Goal: Ask a question: Seek information or help from site administrators or community

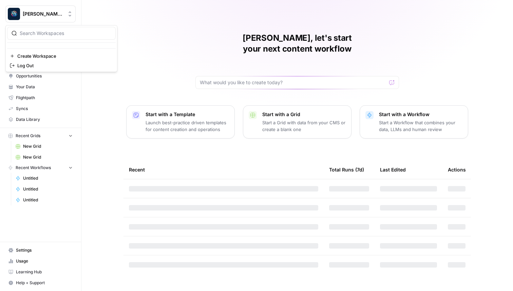
click at [39, 16] on span "Berna's Personal" at bounding box center [43, 14] width 41 height 7
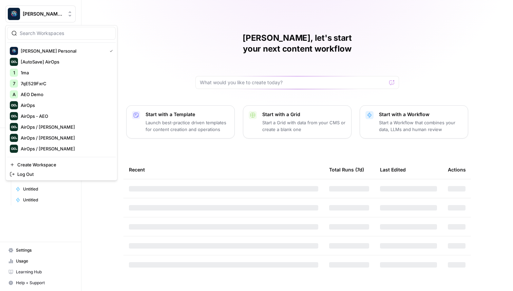
type input "w"
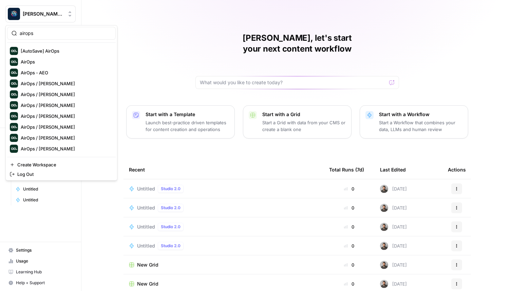
type input "airops"
click at [35, 61] on span "AirOps" at bounding box center [66, 61] width 90 height 7
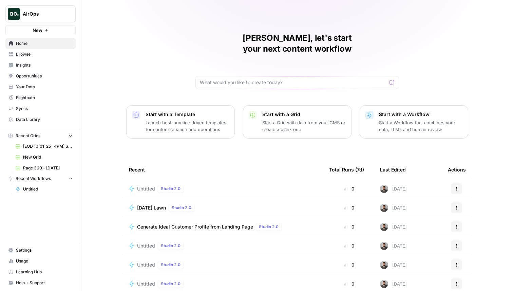
click at [43, 69] on link "Insights" at bounding box center [40, 65] width 70 height 11
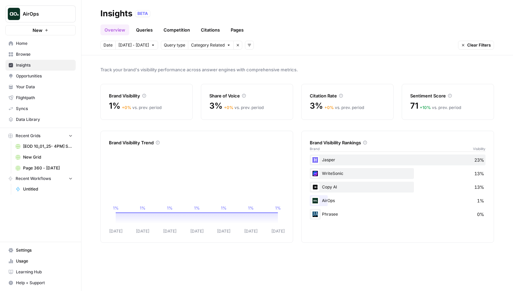
click at [46, 8] on button "AirOps" at bounding box center [40, 13] width 70 height 17
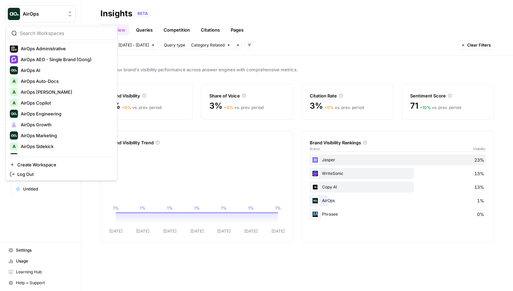
scroll to position [137, 0]
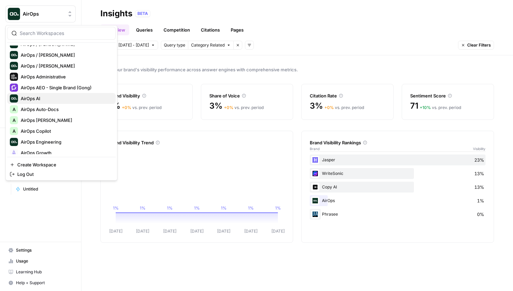
click at [75, 100] on span "AirOps AI" at bounding box center [66, 98] width 90 height 7
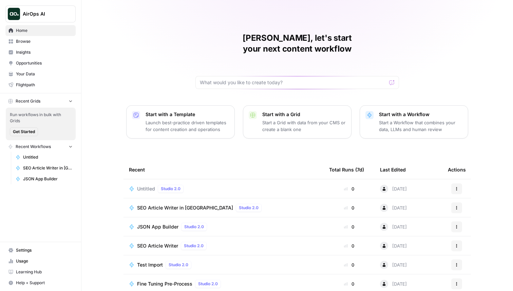
click at [32, 52] on span "Insights" at bounding box center [44, 52] width 57 height 6
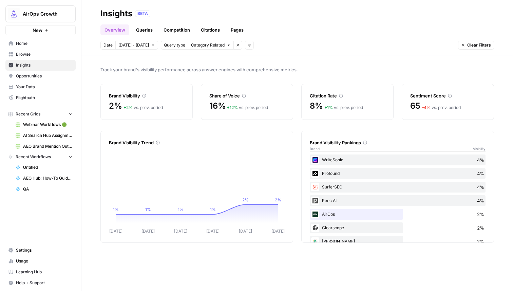
click at [141, 29] on link "Queries" at bounding box center [144, 29] width 25 height 11
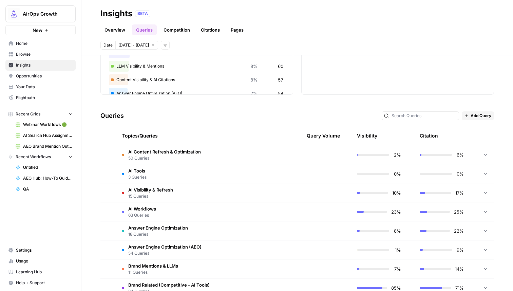
scroll to position [124, 0]
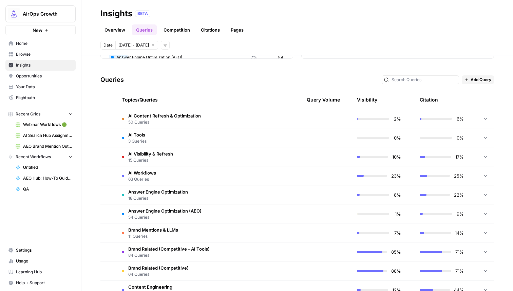
click at [164, 110] on td "AI Content Refresh & Optimization 50 Queries" at bounding box center [171, 118] width 109 height 19
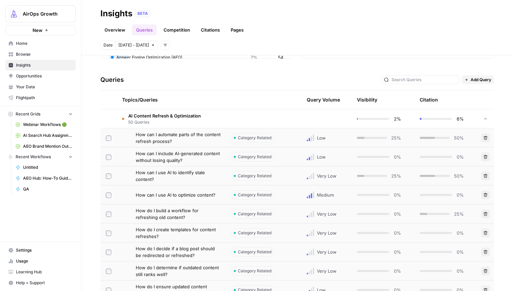
click at [169, 131] on span "How can I automate parts of the content refresh process?" at bounding box center [178, 138] width 85 height 14
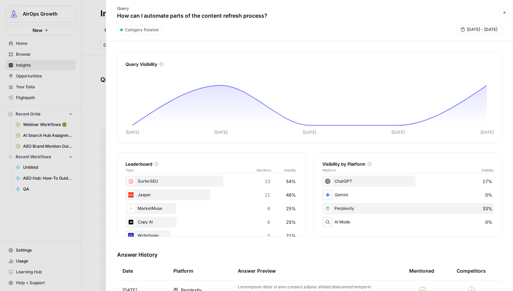
click at [502, 12] on button "Close" at bounding box center [504, 12] width 9 height 9
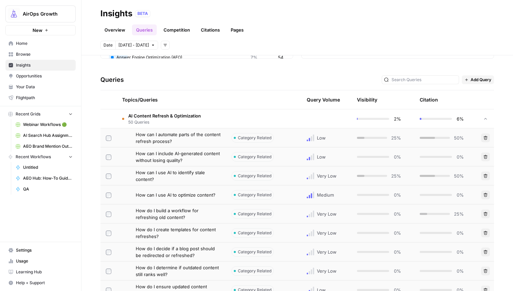
click at [191, 114] on span "AI Content Refresh & Optimization" at bounding box center [164, 115] width 73 height 7
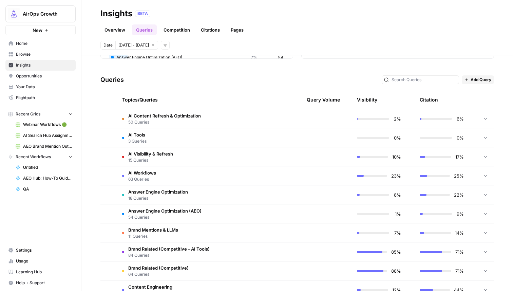
click at [172, 133] on td "AI Tools 3 Queries" at bounding box center [171, 137] width 109 height 19
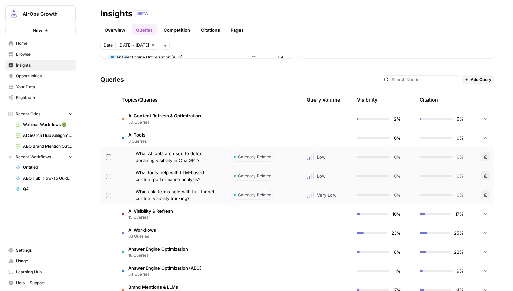
click at [172, 133] on td "AI Tools 3 Queries" at bounding box center [171, 137] width 109 height 19
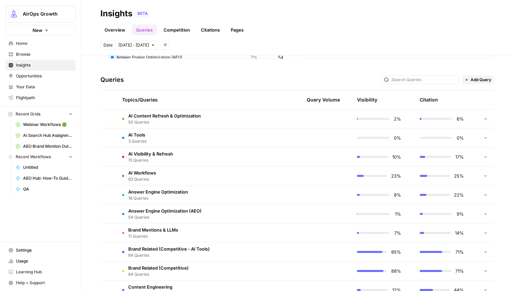
click at [166, 159] on span "15 Queries" at bounding box center [150, 160] width 45 height 6
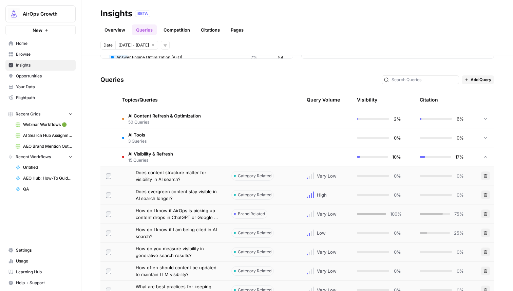
click at [195, 212] on span "How do I know if AirOps is picking up content drops in ChatGPT or Google AI Ove…" at bounding box center [178, 214] width 85 height 14
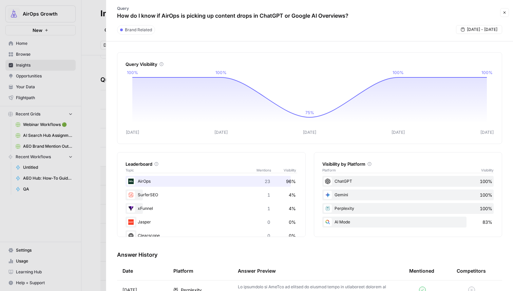
click at [501, 12] on button "Close" at bounding box center [504, 12] width 9 height 9
